Goal: Use online tool/utility: Utilize a website feature to perform a specific function

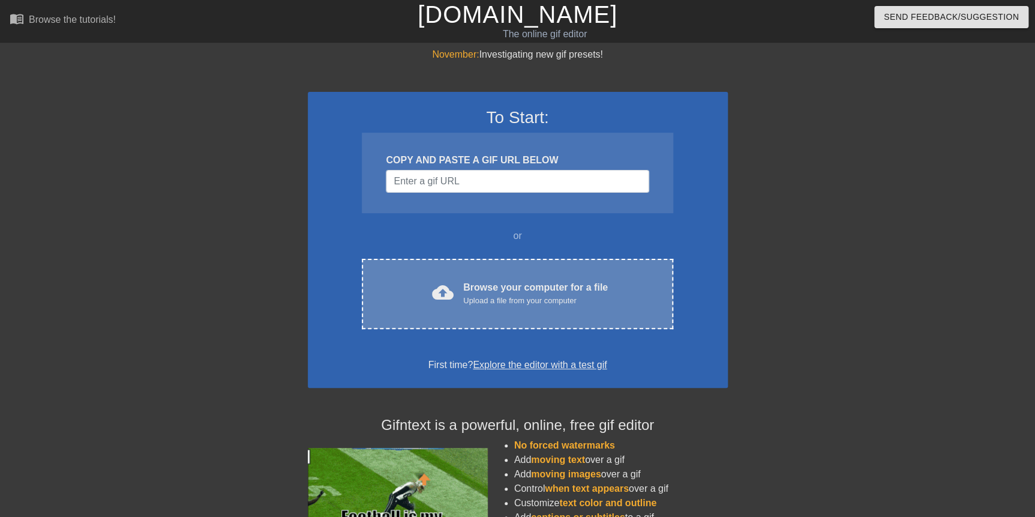
click at [511, 304] on div "Upload a file from your computer" at bounding box center [535, 301] width 145 height 12
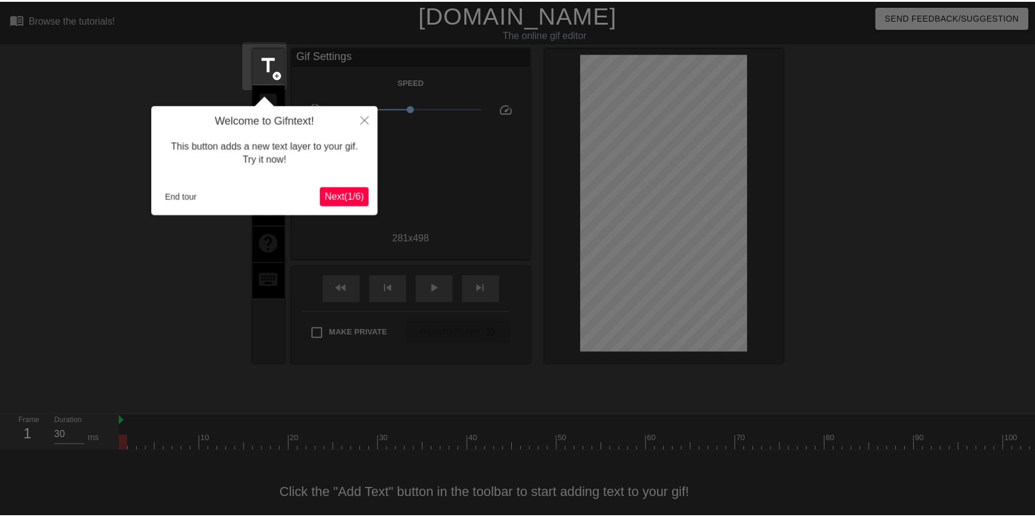
scroll to position [26, 0]
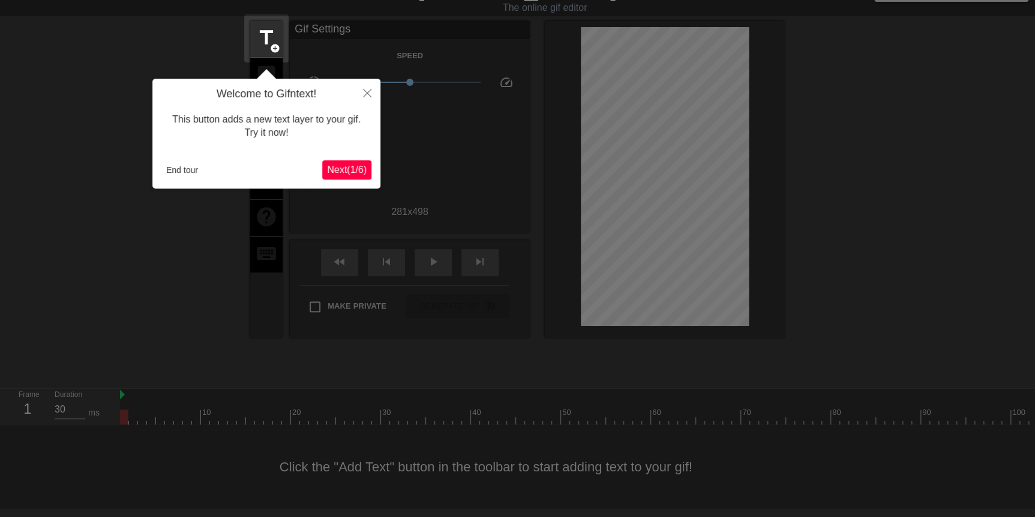
click at [344, 170] on span "Next ( 1 / 6 )" at bounding box center [347, 169] width 40 height 10
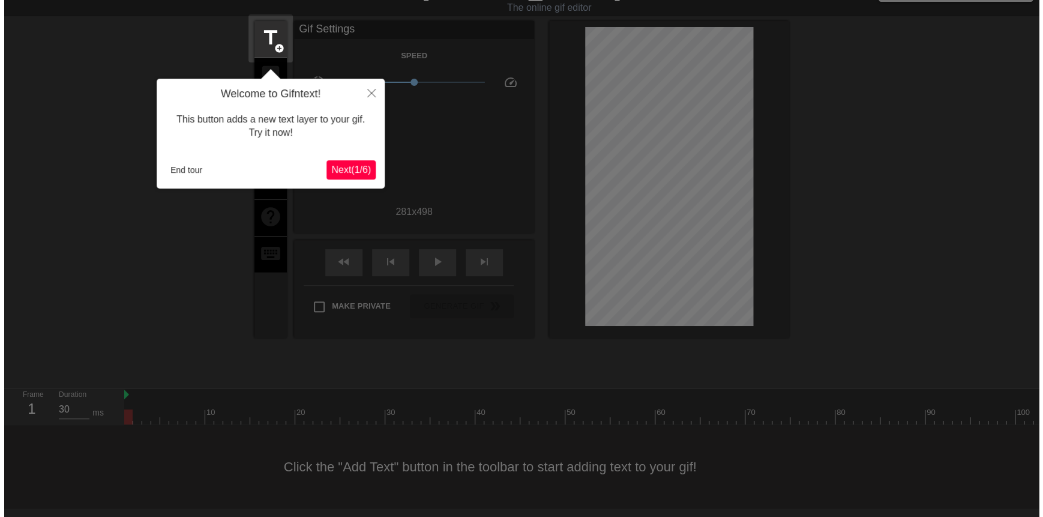
scroll to position [0, 0]
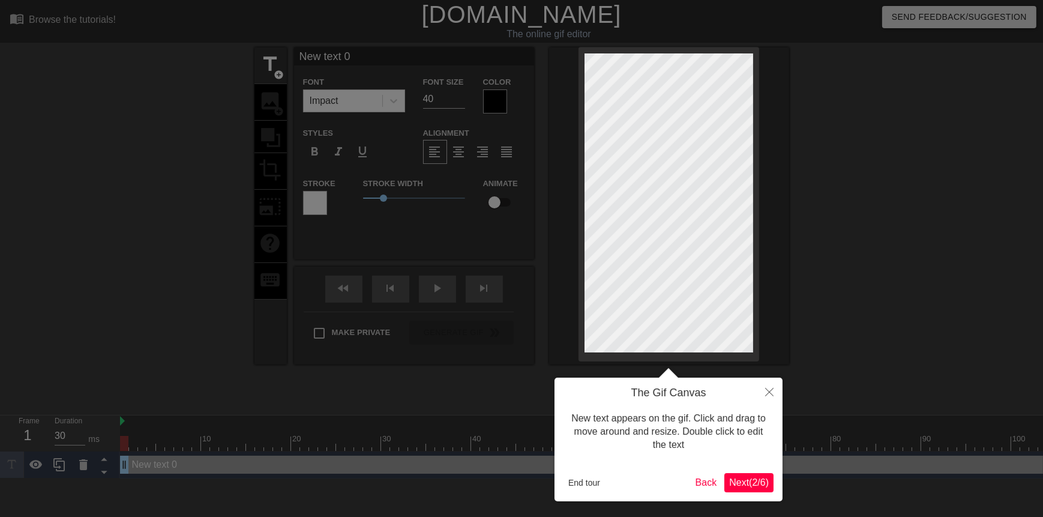
click at [740, 485] on span "Next ( 2 / 6 )" at bounding box center [749, 482] width 40 height 10
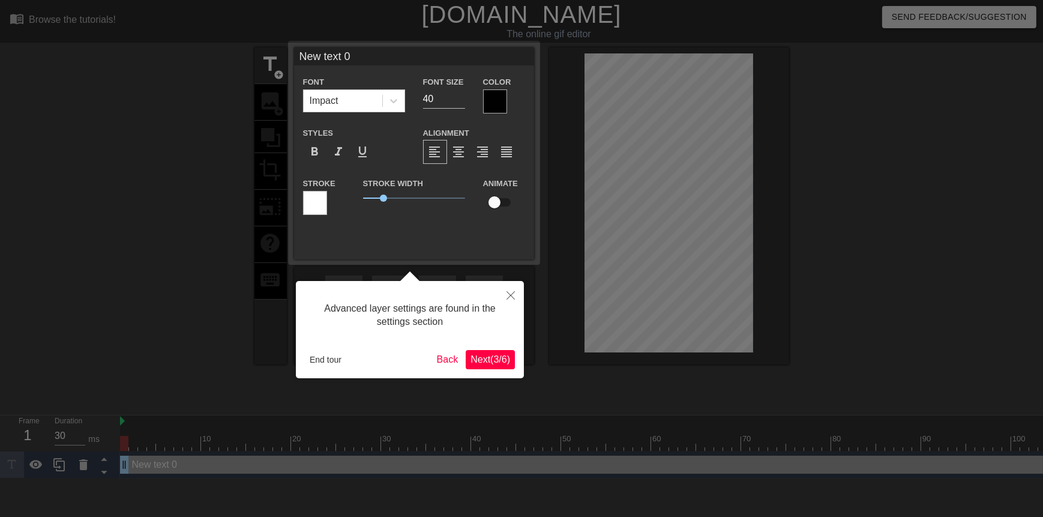
click at [502, 368] on button "Next ( 3 / 6 )" at bounding box center [490, 359] width 49 height 19
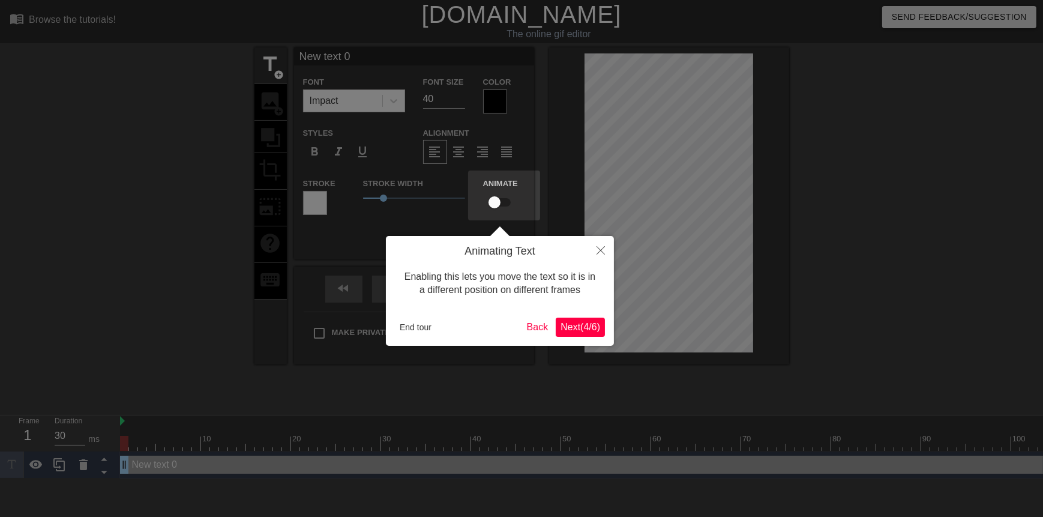
click at [575, 329] on span "Next ( 4 / 6 )" at bounding box center [580, 327] width 40 height 10
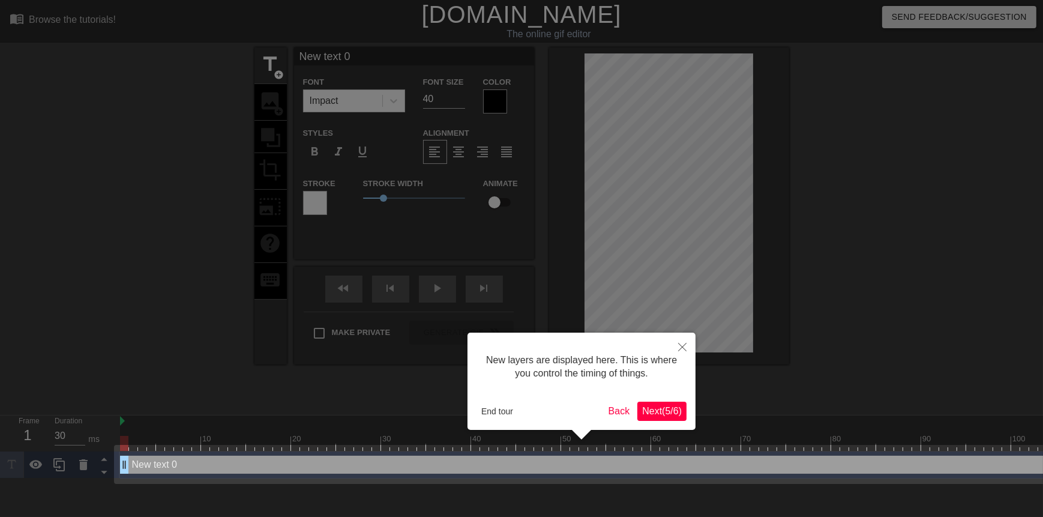
click at [665, 416] on button "Next ( 5 / 6 )" at bounding box center [661, 410] width 49 height 19
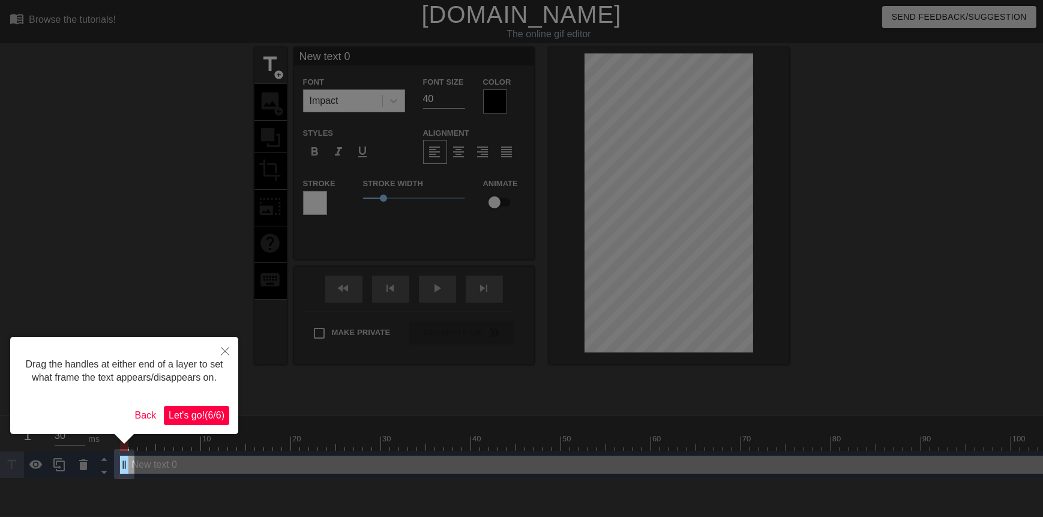
click at [200, 412] on span "Let's go! ( 6 / 6 )" at bounding box center [197, 415] width 56 height 10
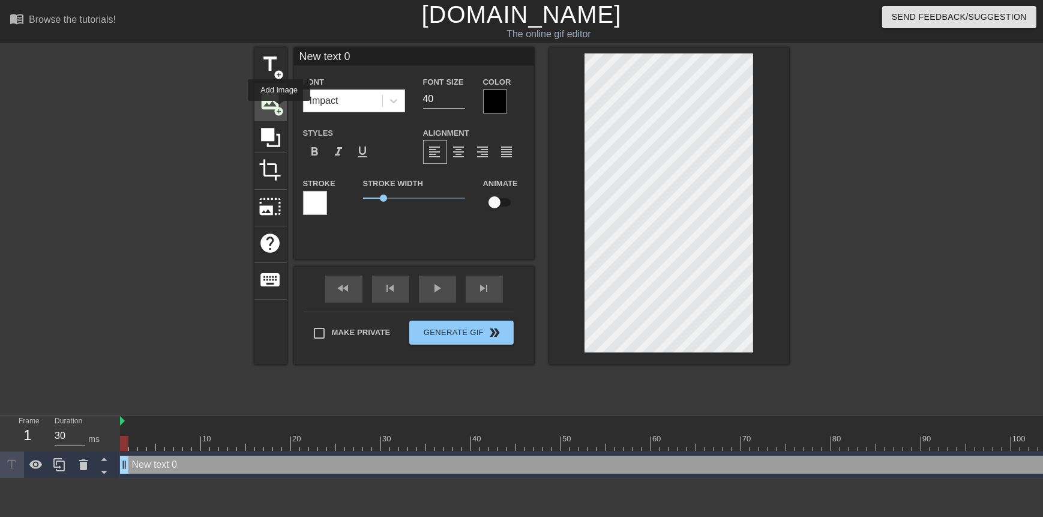
click at [279, 109] on span "add_circle" at bounding box center [279, 111] width 10 height 10
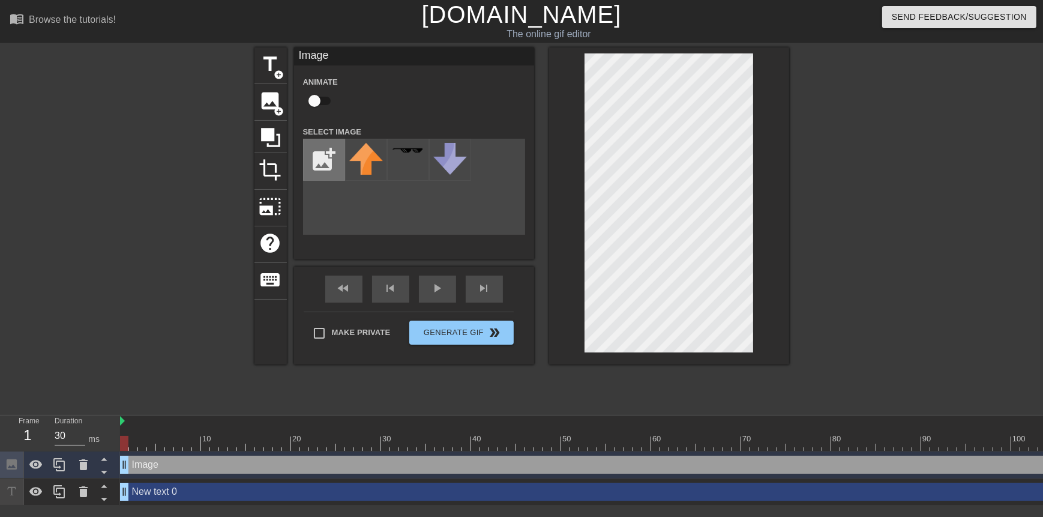
click at [328, 149] on input "file" at bounding box center [324, 159] width 41 height 41
type input "C:\fakepath\flamingtext_com-36517837.png"
click at [366, 156] on img at bounding box center [366, 150] width 34 height 11
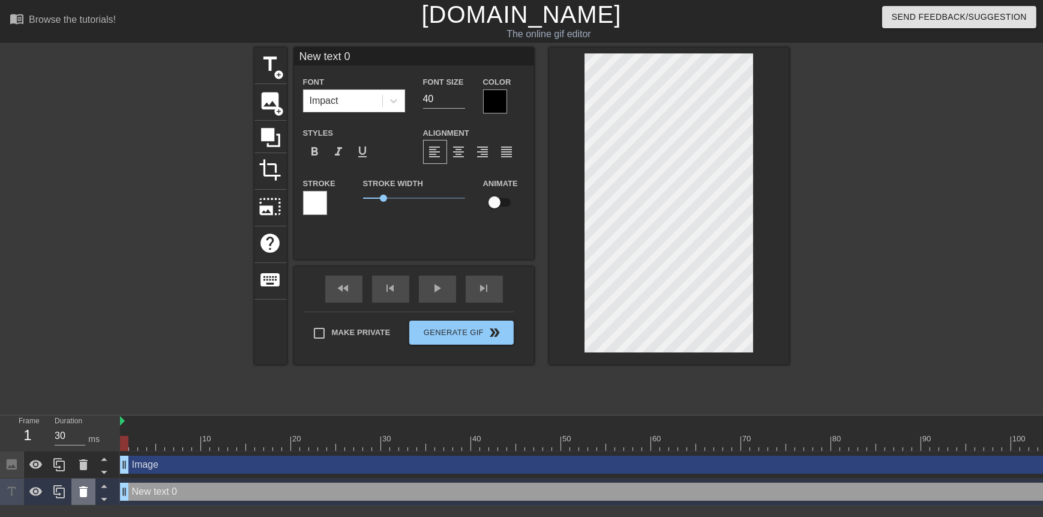
click at [84, 485] on icon at bounding box center [83, 491] width 14 height 14
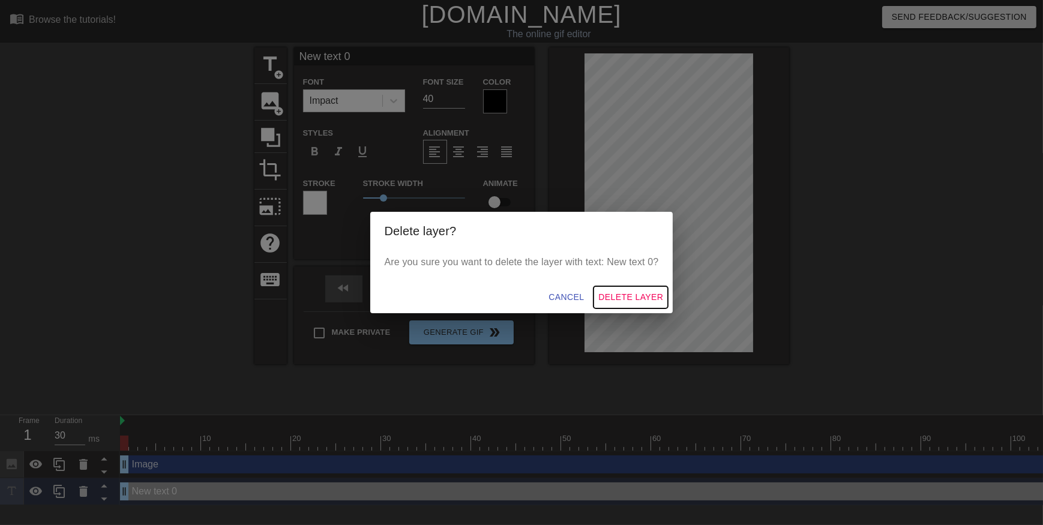
click at [646, 297] on span "Delete Layer" at bounding box center [630, 297] width 65 height 15
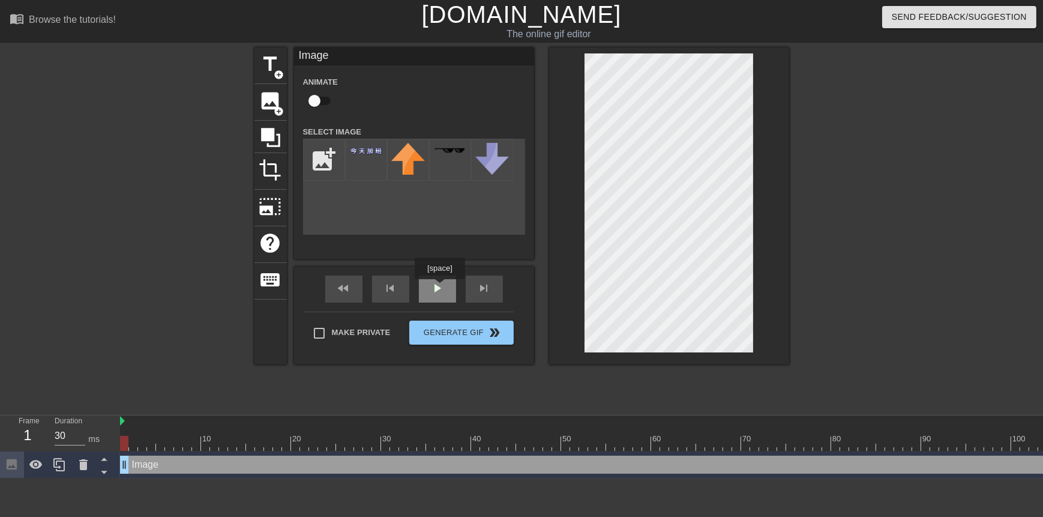
click at [440, 287] on span "play_arrow" at bounding box center [437, 288] width 14 height 14
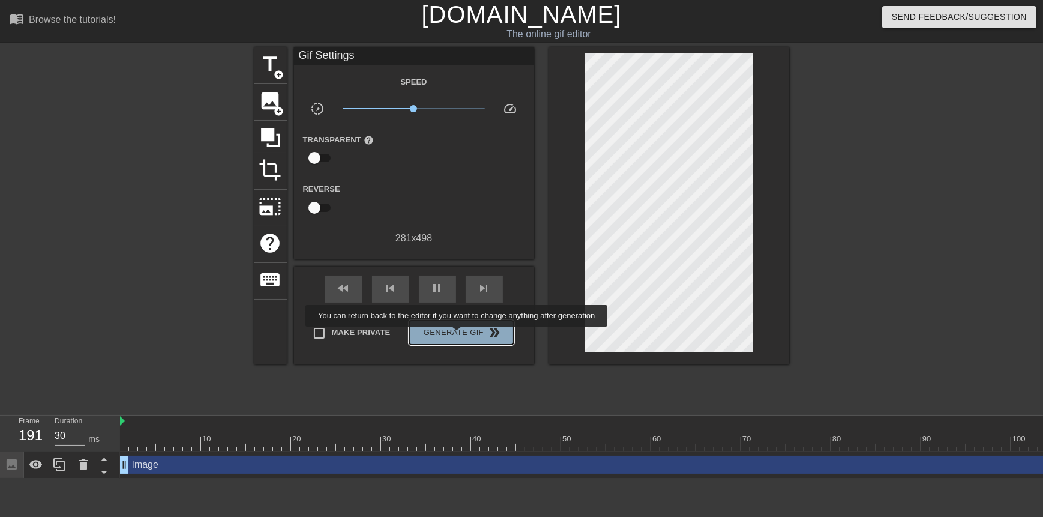
type input "40"
click at [458, 335] on span "Generate Gif double_arrow" at bounding box center [461, 332] width 94 height 14
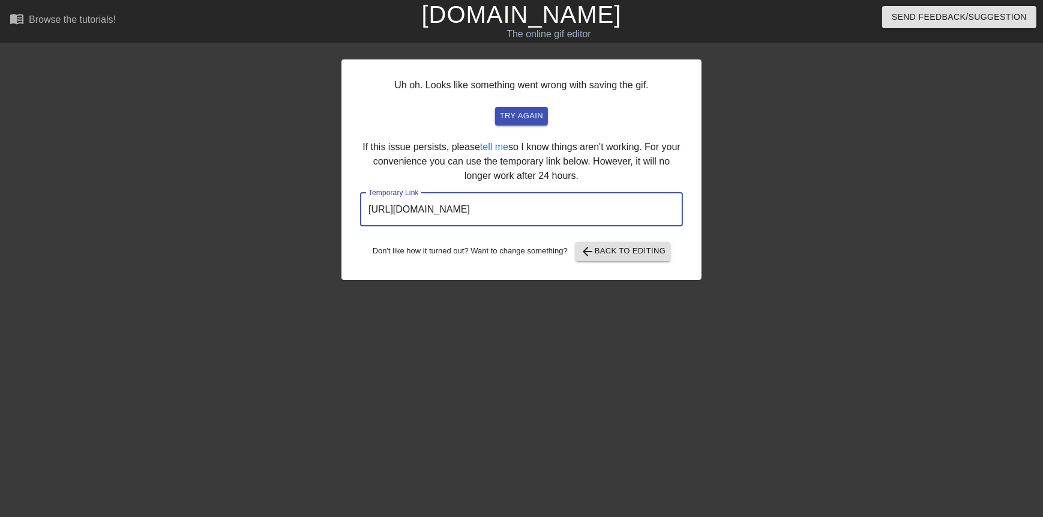
click at [581, 217] on input "[URL][DOMAIN_NAME]" at bounding box center [521, 210] width 323 height 34
